Goal: Task Accomplishment & Management: Use online tool/utility

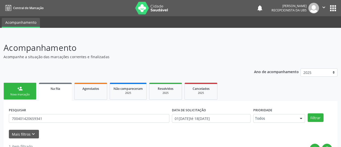
scroll to position [27, 0]
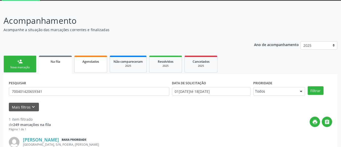
click at [95, 68] on link "Agendados" at bounding box center [90, 64] width 33 height 17
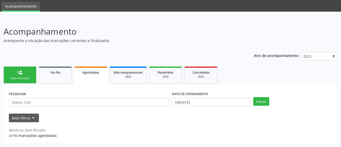
scroll to position [16, 0]
click at [218, 102] on input "18[DATE]" at bounding box center [211, 102] width 79 height 9
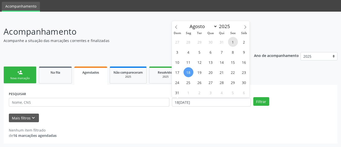
click at [234, 41] on span "1" at bounding box center [233, 42] width 10 height 10
type input "[DATE]"
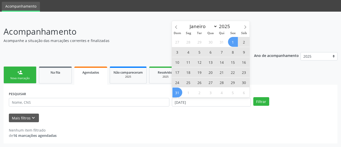
click at [176, 91] on span "31" at bounding box center [178, 93] width 10 height 10
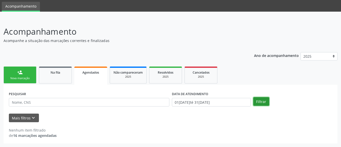
click at [262, 103] on button "Filtrar" at bounding box center [262, 101] width 16 height 9
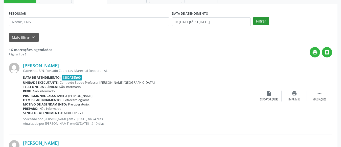
scroll to position [97, 0]
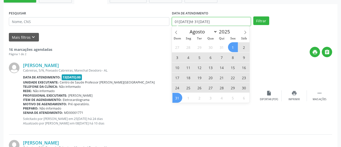
click at [233, 25] on input "01[DATE]té 31[DATE]" at bounding box center [211, 21] width 79 height 9
click at [234, 45] on span "1" at bounding box center [233, 47] width 10 height 10
type input "[DATE]"
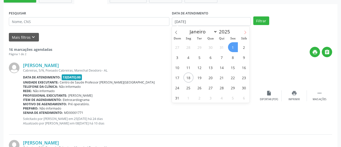
click at [246, 32] on icon at bounding box center [246, 33] width 4 height 4
select select "8"
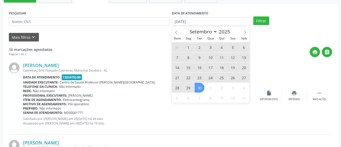
click at [200, 87] on span "30" at bounding box center [200, 88] width 10 height 10
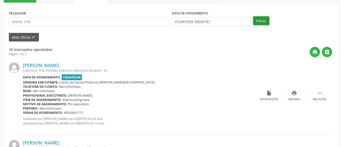
click at [269, 19] on button "Filtrar" at bounding box center [262, 20] width 16 height 9
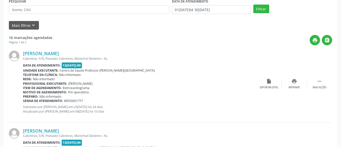
scroll to position [0, 0]
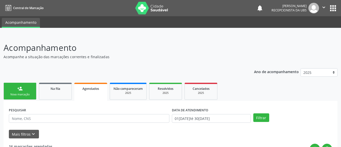
click at [18, 91] on div "person_add" at bounding box center [20, 89] width 6 height 6
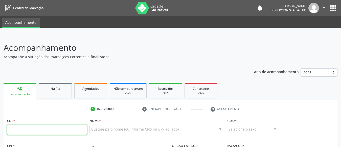
click at [27, 131] on input "text" at bounding box center [47, 130] width 80 height 10
paste input "702 0043 8047 9480"
type input "702 0043 8047 9480"
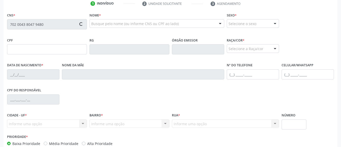
scroll to position [106, 0]
type input "059.820.464-42"
type input "06[DATE]"
type input "[PERSON_NAME]"
type input "[PHONE_NUMBER]"
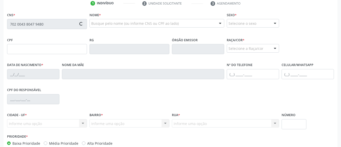
type input "82"
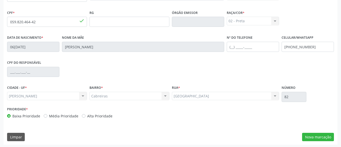
scroll to position [134, 0]
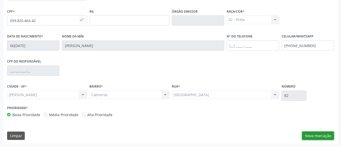
click at [321, 132] on button "Nova marcação" at bounding box center [318, 136] width 32 height 9
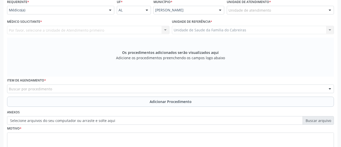
scroll to position [118, 0]
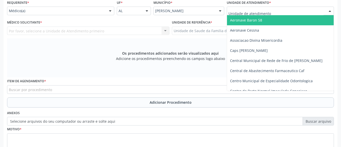
click at [277, 11] on div at bounding box center [280, 11] width 107 height 9
click at [277, 11] on input "text" at bounding box center [276, 13] width 95 height 10
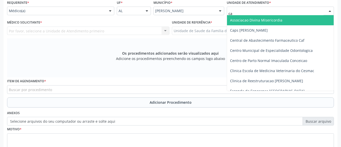
type input "cab"
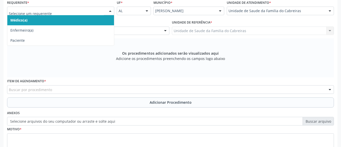
click at [76, 8] on div at bounding box center [60, 11] width 107 height 9
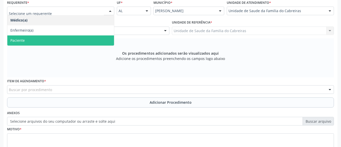
click at [60, 41] on span "Paciente" at bounding box center [60, 40] width 107 height 10
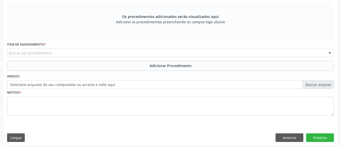
scroll to position [157, 0]
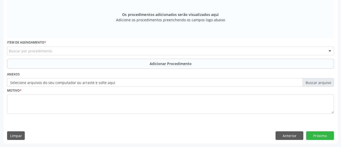
click at [149, 48] on div "Buscar por procedimento" at bounding box center [170, 51] width 327 height 9
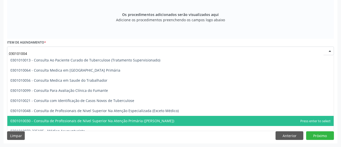
type input "0301010048"
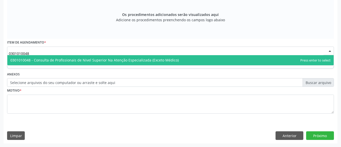
click at [149, 58] on span "0301010048 - Consulta de Profissionais de Nivel Superior Na Atenção Especializa…" at bounding box center [94, 60] width 169 height 5
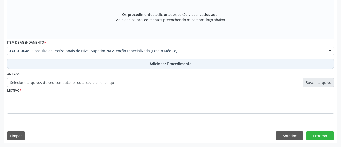
click at [162, 64] on span "Adicionar Procedimento" at bounding box center [171, 63] width 42 height 5
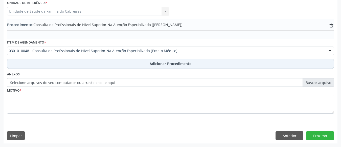
scroll to position [138, 0]
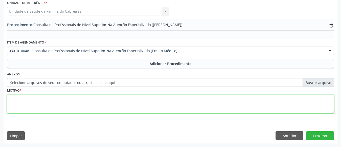
click at [137, 106] on textarea at bounding box center [170, 104] width 327 height 19
click at [77, 95] on textarea "CEO." at bounding box center [170, 104] width 327 height 19
type textarea "CEO. Raio -x"
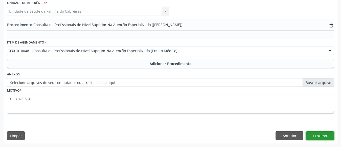
click at [314, 132] on button "Próximo" at bounding box center [320, 135] width 28 height 9
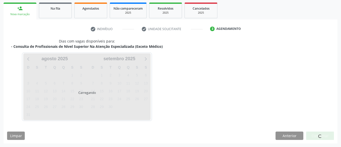
scroll to position [95, 0]
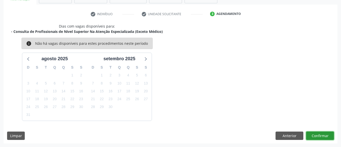
click at [314, 132] on button "Confirmar" at bounding box center [320, 136] width 28 height 9
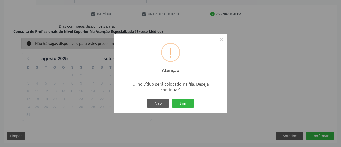
click at [172, 99] on button "Sim" at bounding box center [183, 103] width 23 height 9
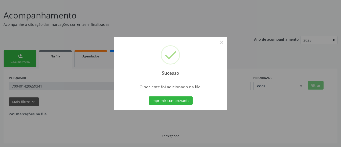
scroll to position [27, 0]
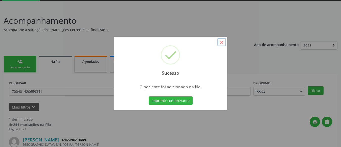
click at [223, 40] on button "×" at bounding box center [222, 42] width 9 height 9
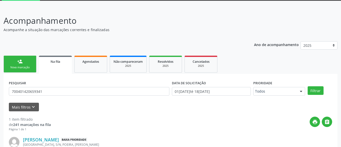
click at [32, 60] on link "person_add Nova marcação" at bounding box center [20, 64] width 33 height 17
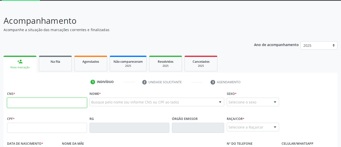
click at [29, 99] on input "text" at bounding box center [47, 103] width 80 height 10
type input "708 4092 0605 2361"
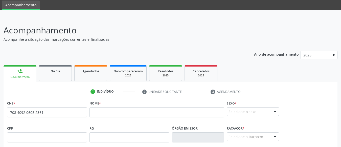
scroll to position [0, 0]
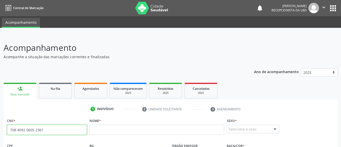
drag, startPoint x: 49, startPoint y: 130, endPoint x: 21, endPoint y: 133, distance: 27.4
click at [2, 10] on div "Central de Marcação notifications [PERSON_NAME] Recepcionista da UBS  Configur…" at bounding box center [170, 73] width 341 height 147
click at [56, 130] on input "708 4092 0605 2361" at bounding box center [47, 130] width 80 height 10
drag, startPoint x: 56, startPoint y: 130, endPoint x: 21, endPoint y: 130, distance: 34.9
click at [8, 6] on div "Central de Marcação notifications [PERSON_NAME] Recepcionista da UBS  Configur…" at bounding box center [170, 73] width 341 height 147
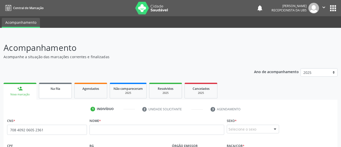
click at [58, 94] on link "Na fila" at bounding box center [55, 91] width 33 height 16
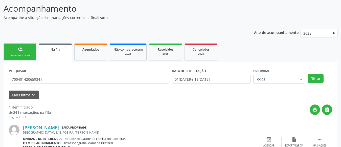
scroll to position [39, 0]
click at [100, 50] on div "Agendados" at bounding box center [90, 48] width 25 height 5
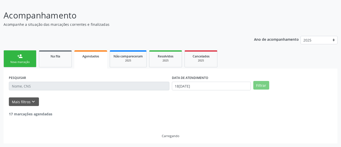
click at [215, 86] on div "DATA DE ATENDIMENTO 18[DATE]" at bounding box center [211, 84] width 81 height 20
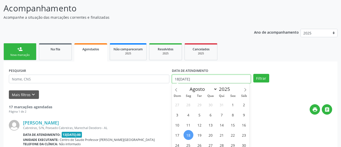
click at [215, 82] on input "18[DATE]" at bounding box center [211, 79] width 79 height 9
click at [230, 102] on span "1" at bounding box center [233, 105] width 10 height 10
type input "[DATE]"
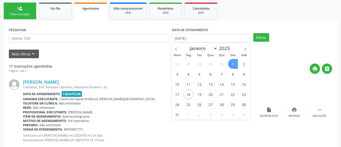
scroll to position [80, 0]
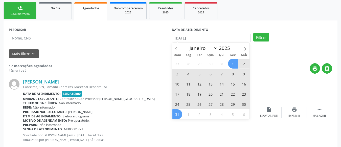
click at [177, 113] on span "31" at bounding box center [178, 114] width 10 height 10
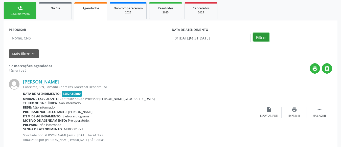
click at [258, 36] on button "Filtrar" at bounding box center [262, 37] width 16 height 9
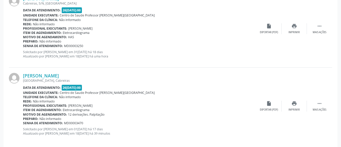
scroll to position [1189, 0]
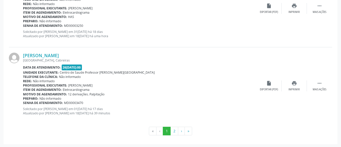
click at [92, 88] on div "Item de agendamento: Eletrocardiograma" at bounding box center [140, 90] width 234 height 4
click at [173, 130] on button "2" at bounding box center [175, 131] width 8 height 9
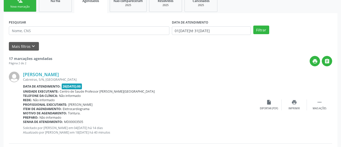
scroll to position [88, 0]
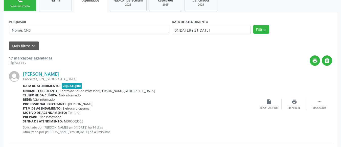
click at [171, 73] on div "[PERSON_NAME]" at bounding box center [140, 74] width 234 height 6
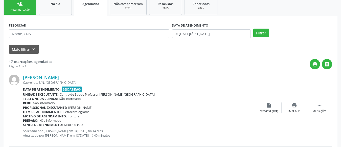
scroll to position [185, 0]
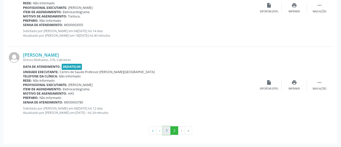
click at [166, 133] on button "1" at bounding box center [167, 130] width 8 height 9
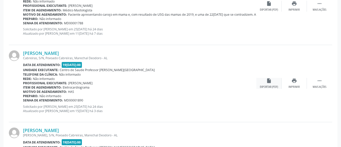
scroll to position [342, 0]
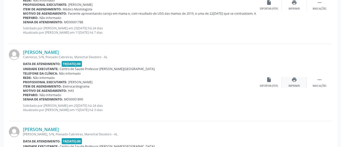
click at [293, 80] on icon "print" at bounding box center [295, 80] width 6 height 6
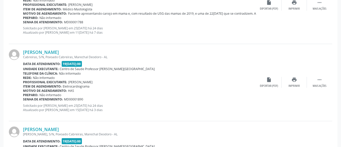
drag, startPoint x: 295, startPoint y: 60, endPoint x: 146, endPoint y: 85, distance: 151.4
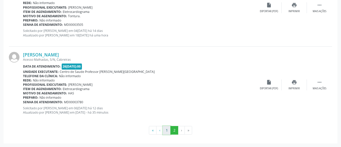
click at [169, 130] on button "1" at bounding box center [167, 130] width 8 height 9
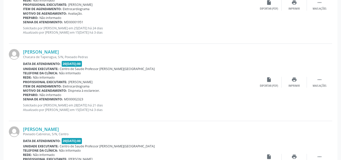
scroll to position [539, 0]
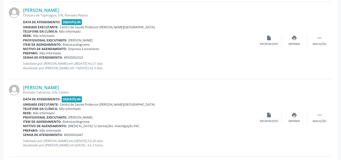
click at [151, 29] on div "Unidade executante: Centro de Saude Professor [PERSON_NAME][GEOGRAPHIC_DATA]" at bounding box center [140, 27] width 234 height 4
